Goal: Task Accomplishment & Management: Manage account settings

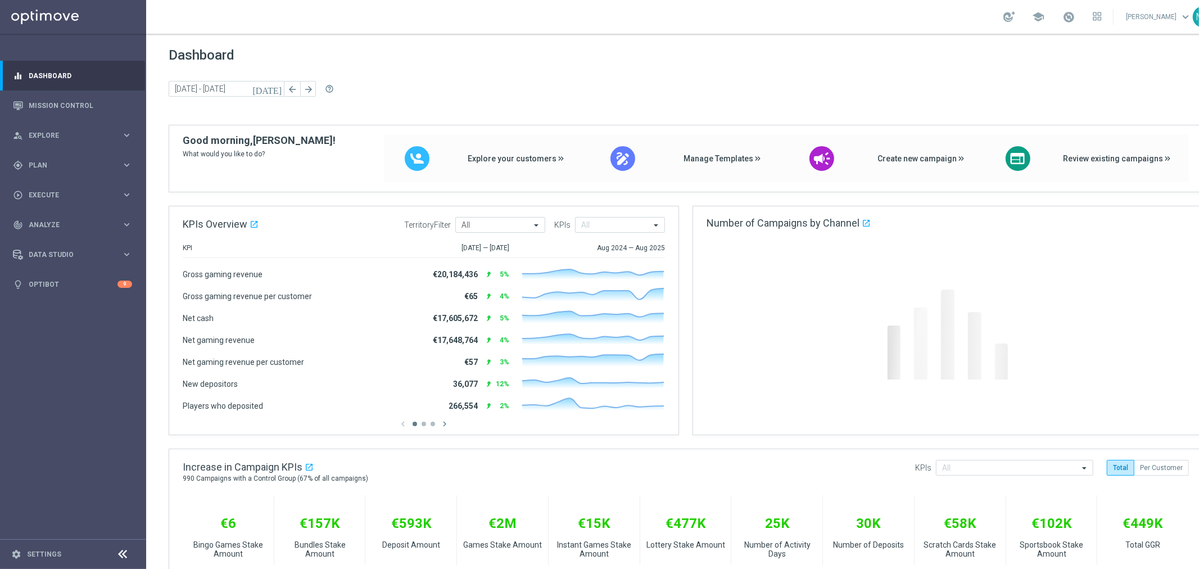
click at [34, 547] on footer "settings Settings" at bounding box center [73, 554] width 146 height 30
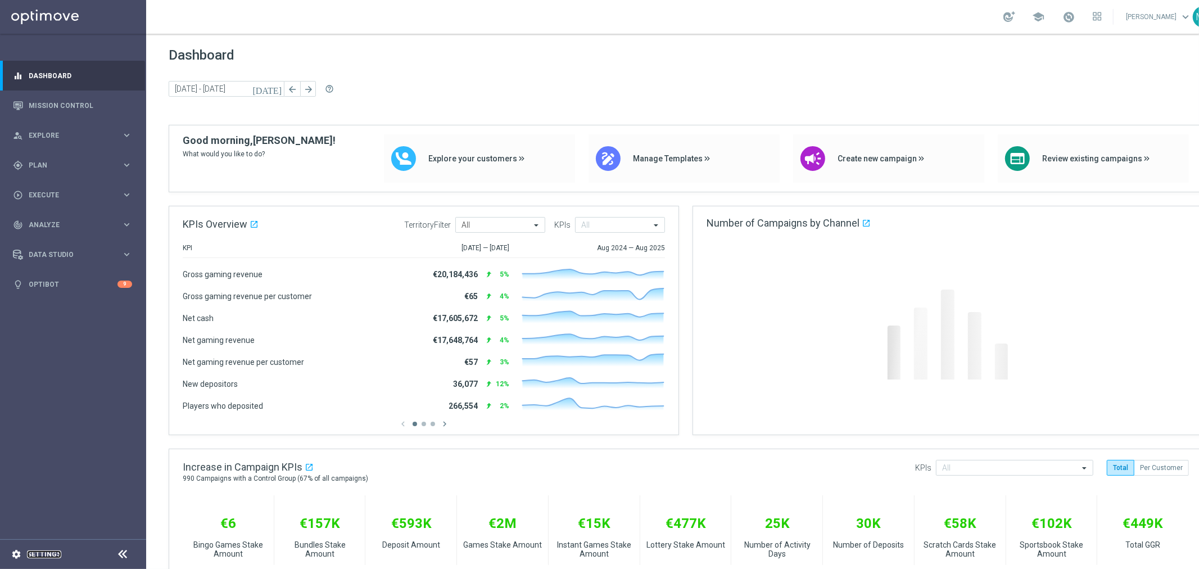
click at [41, 555] on link "Settings" at bounding box center [44, 554] width 34 height 7
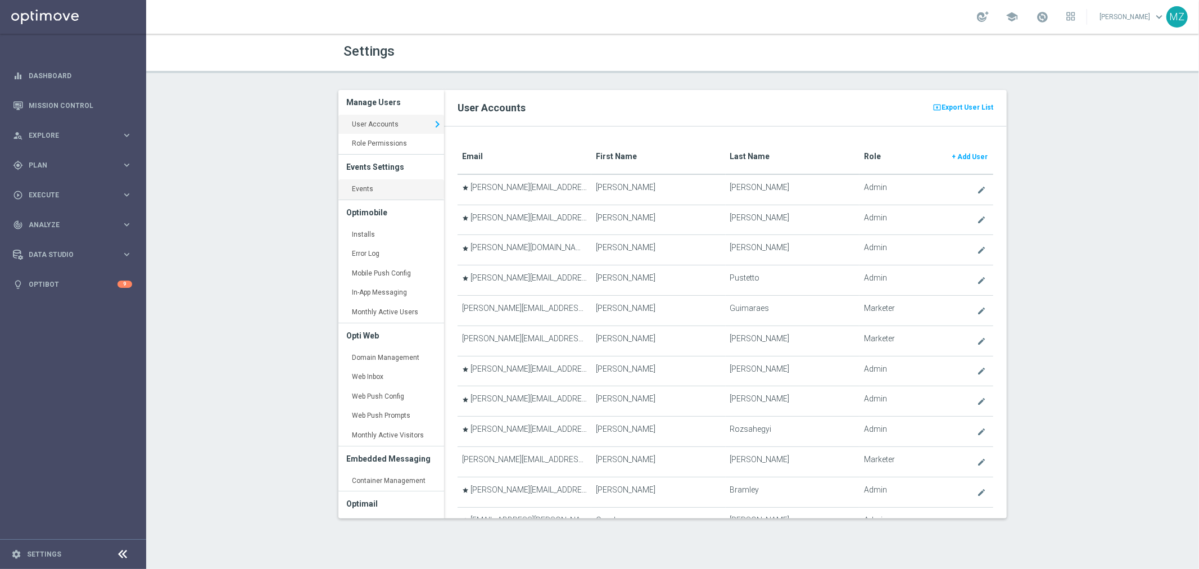
click at [384, 186] on link "Events keyboard_arrow_right" at bounding box center [391, 189] width 106 height 20
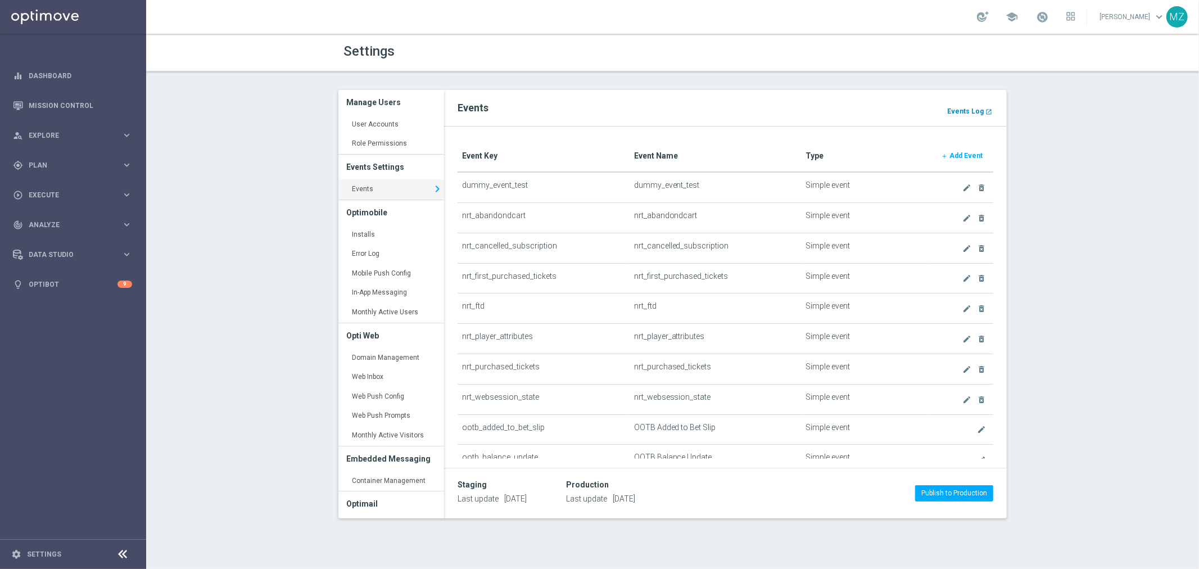
click at [961, 110] on b "Events Log" at bounding box center [965, 111] width 37 height 8
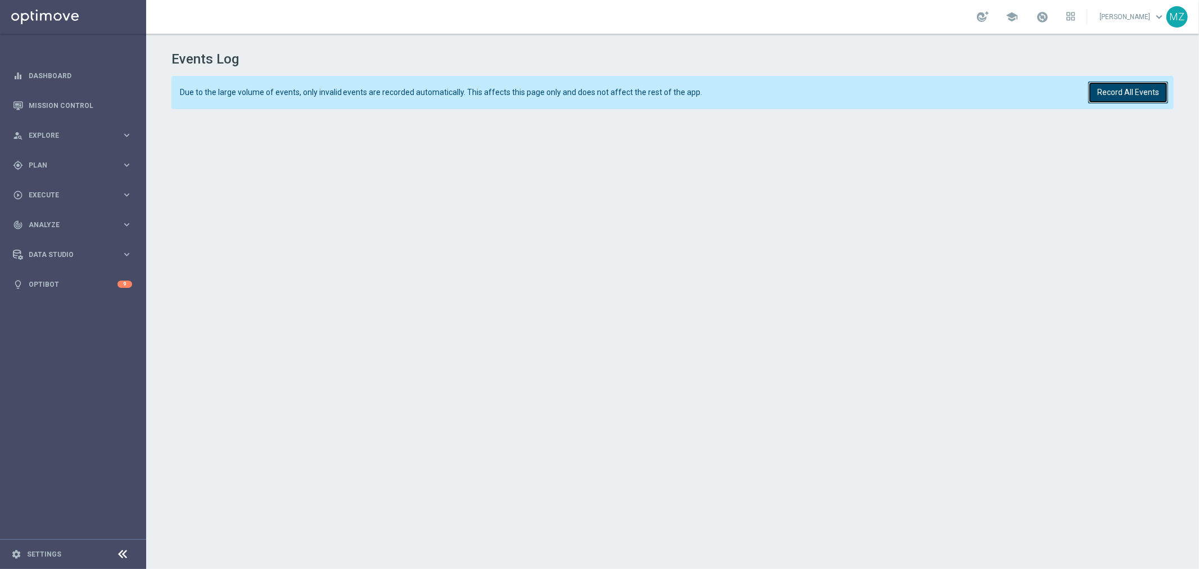
click at [1128, 98] on button "Record All Events" at bounding box center [1128, 92] width 80 height 22
click at [1154, 89] on button "Record All Events" at bounding box center [1128, 92] width 80 height 22
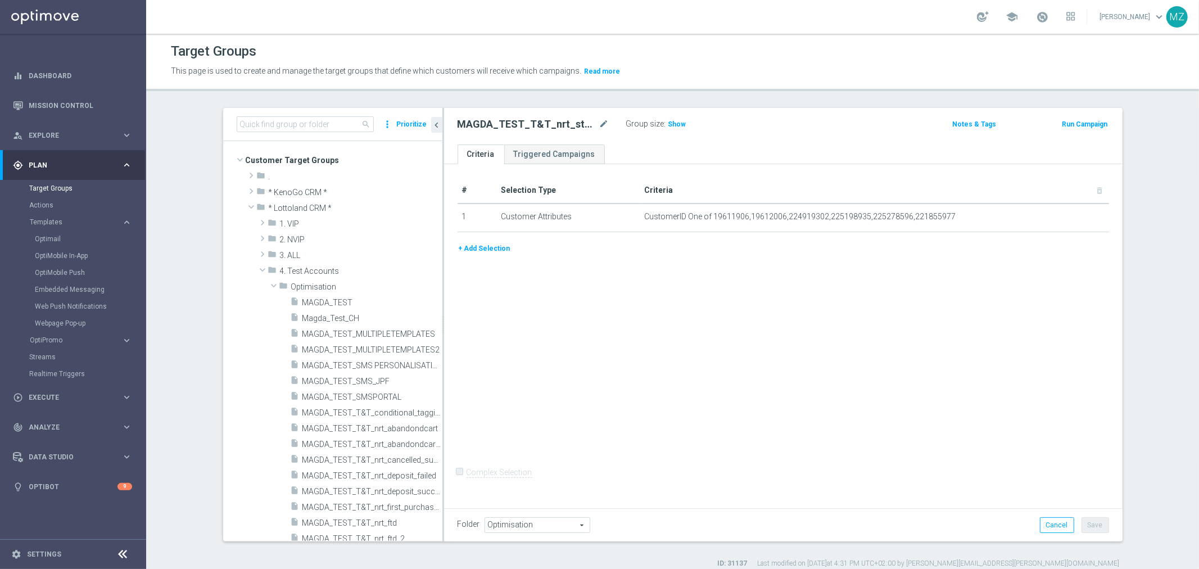
scroll to position [250, 0]
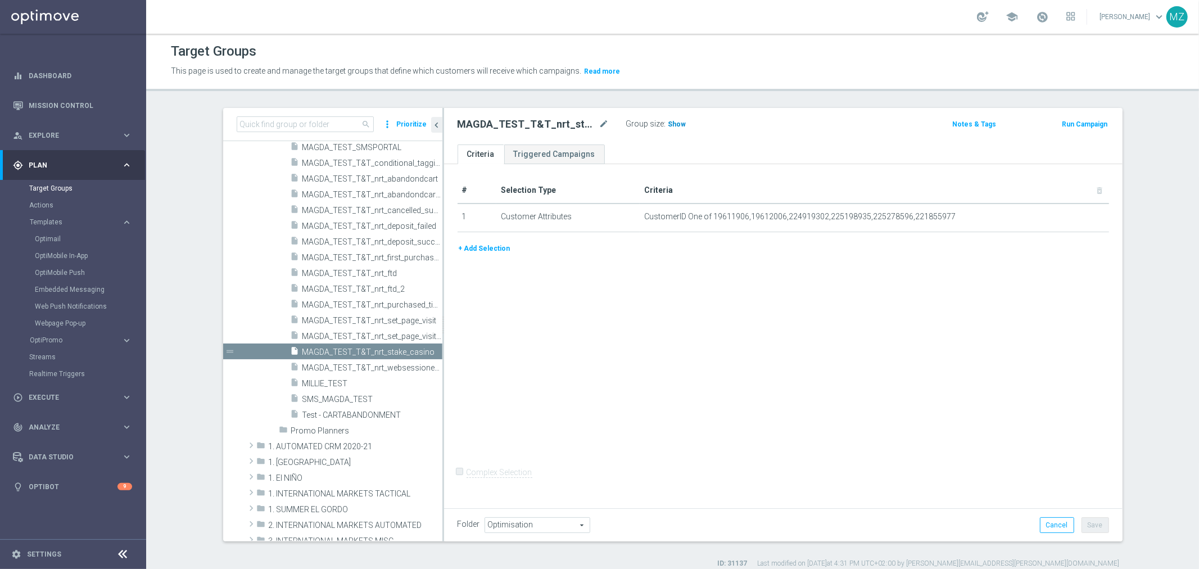
click at [671, 121] on span "Show" at bounding box center [677, 124] width 18 height 8
click at [1067, 217] on icon "mode_edit" at bounding box center [1071, 216] width 9 height 9
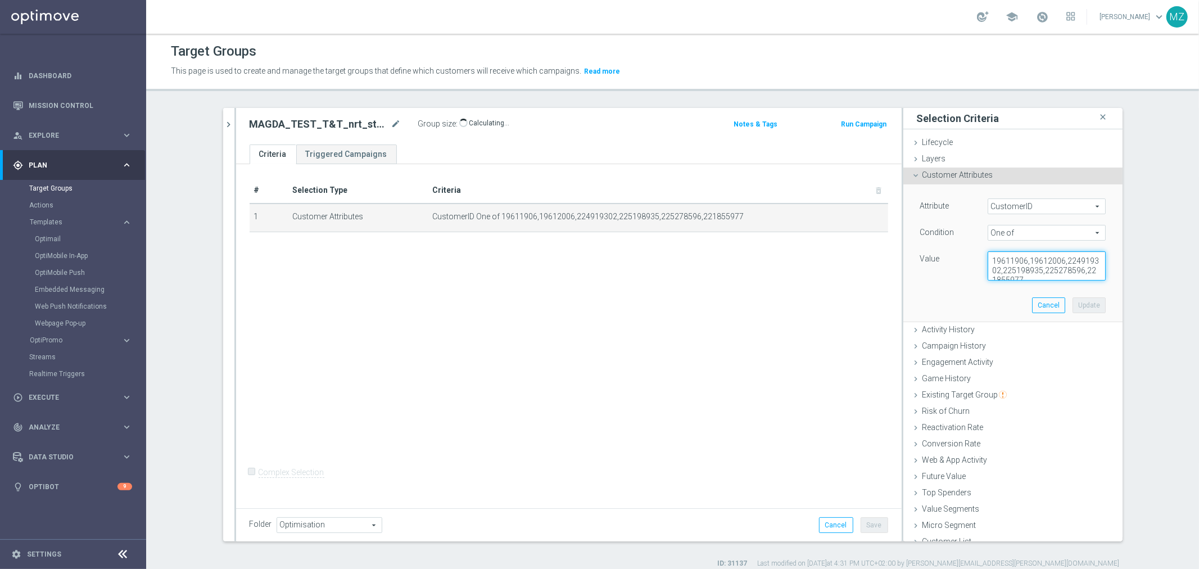
click at [1035, 265] on textarea "19611906,19612006,224919302,225198935,225278596,221855977" at bounding box center [1046, 265] width 118 height 29
paste textarea "25280155"
type textarea "25280155"
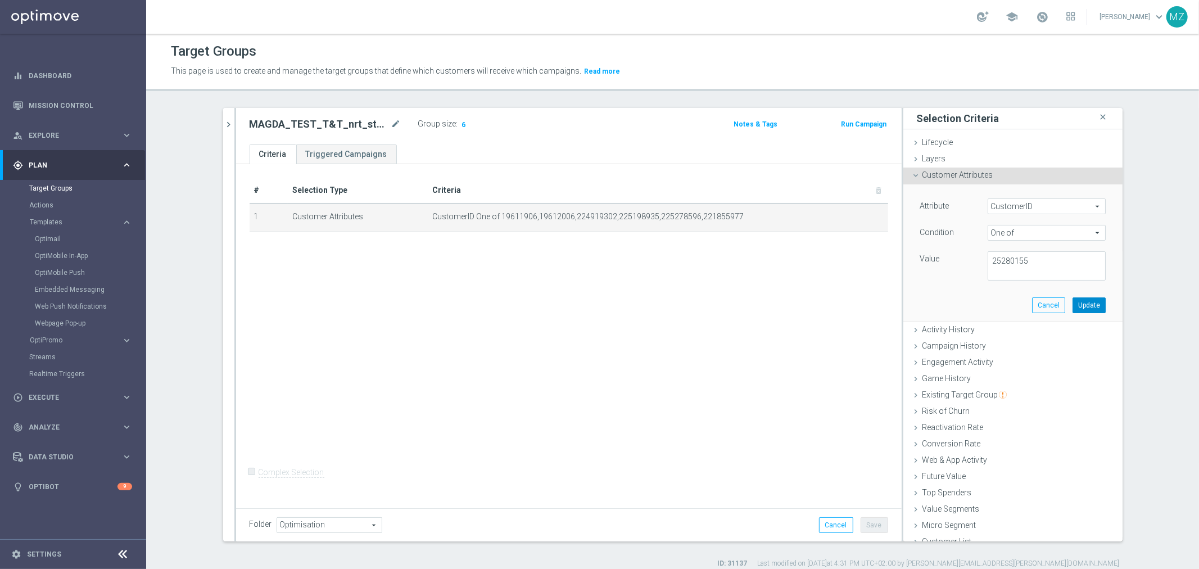
drag, startPoint x: 1068, startPoint y: 307, endPoint x: 1000, endPoint y: 272, distance: 76.4
click at [1072, 307] on button "Update" at bounding box center [1088, 305] width 33 height 16
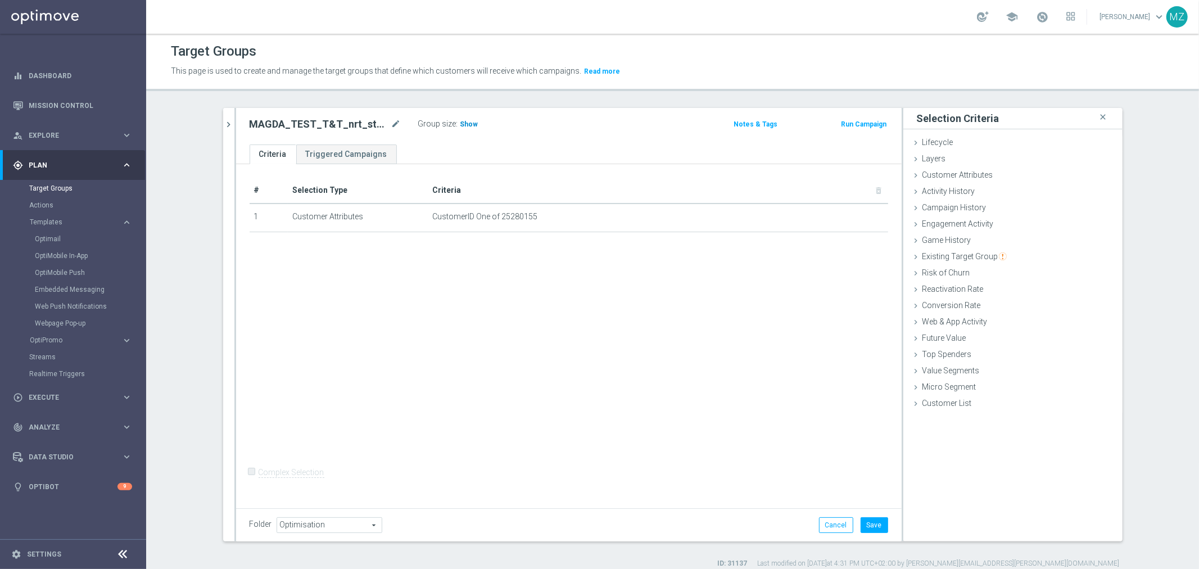
click at [461, 120] on span "Show" at bounding box center [469, 124] width 18 height 8
